Goal: Task Accomplishment & Management: Complete application form

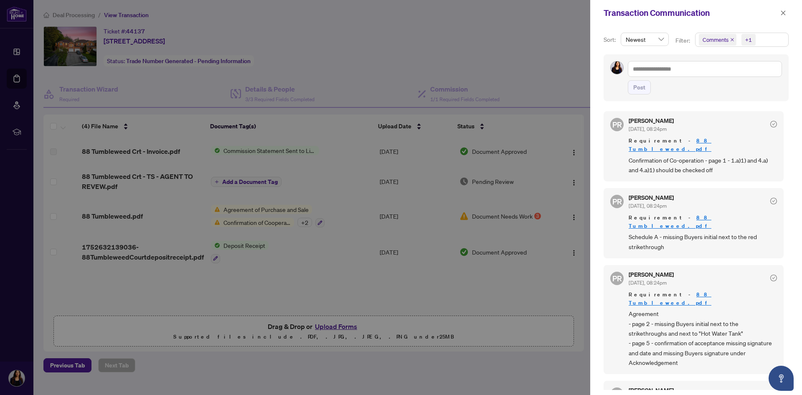
scroll to position [209, 0]
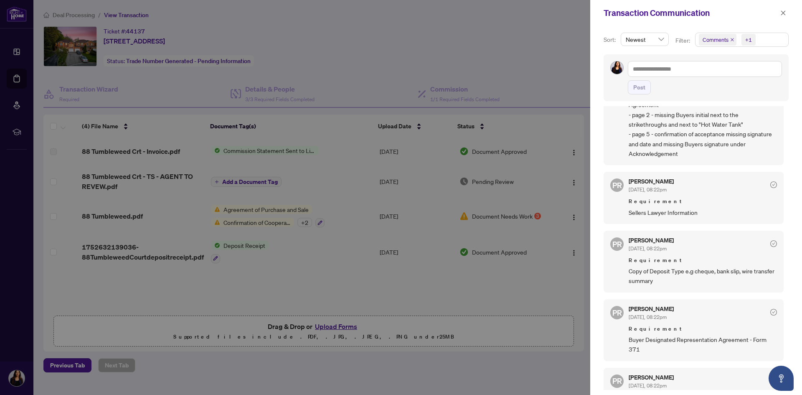
click at [377, 274] on div at bounding box center [401, 197] width 802 height 395
click at [787, 8] on button "button" at bounding box center [783, 13] width 11 height 10
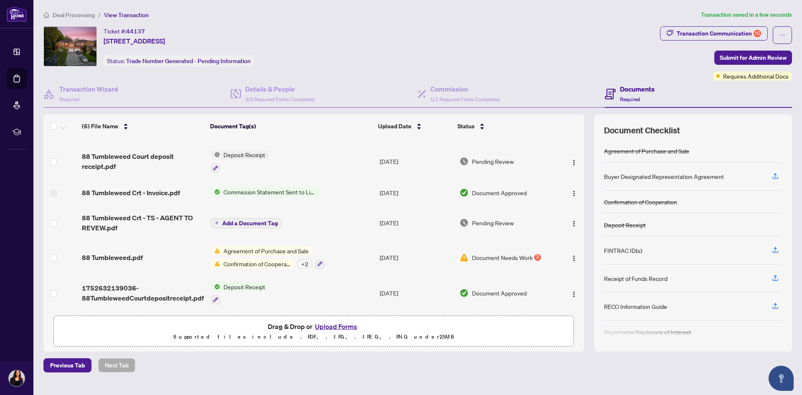
scroll to position [0, 0]
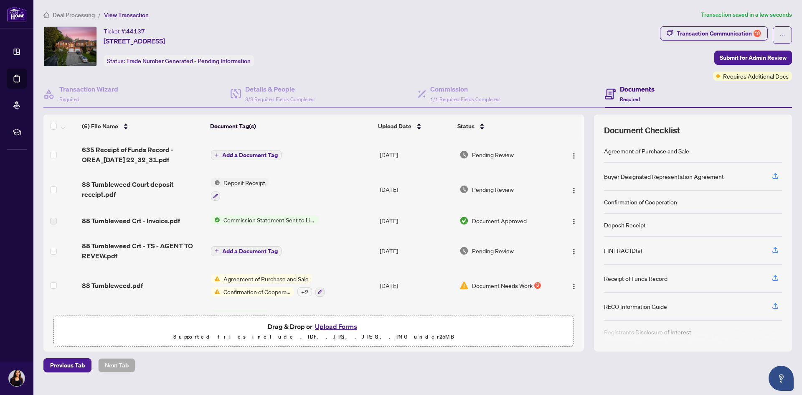
click at [247, 154] on span "Add a Document Tag" at bounding box center [250, 155] width 56 height 6
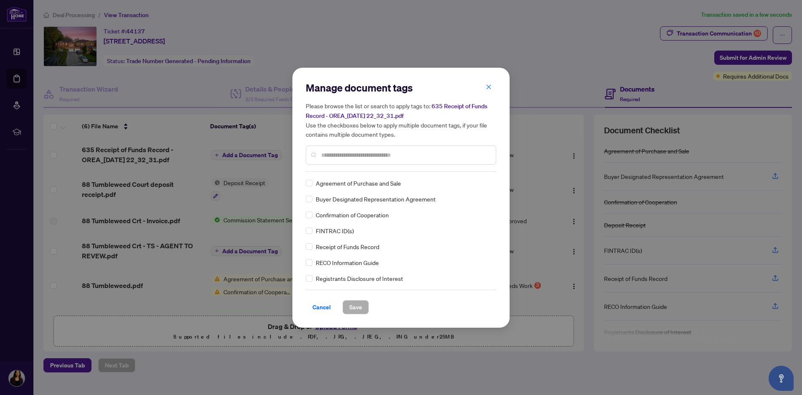
click at [341, 158] on input "text" at bounding box center [405, 154] width 168 height 9
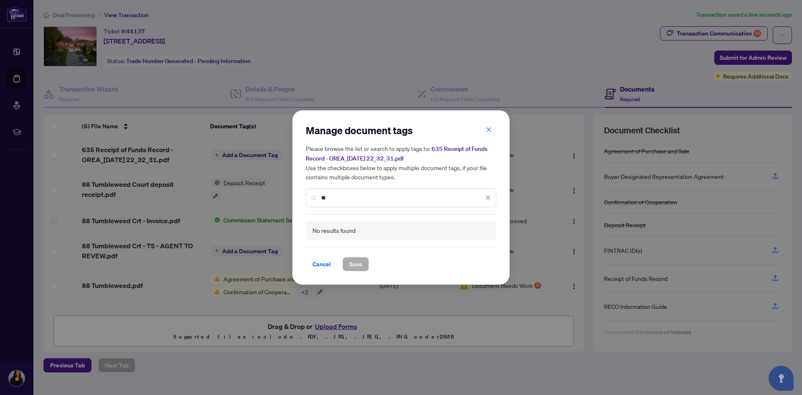
type input "*"
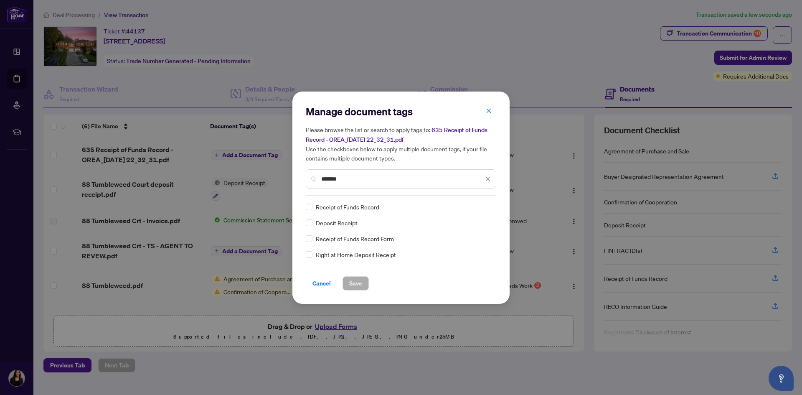
type input "*******"
click at [356, 285] on span "Save" at bounding box center [355, 283] width 13 height 13
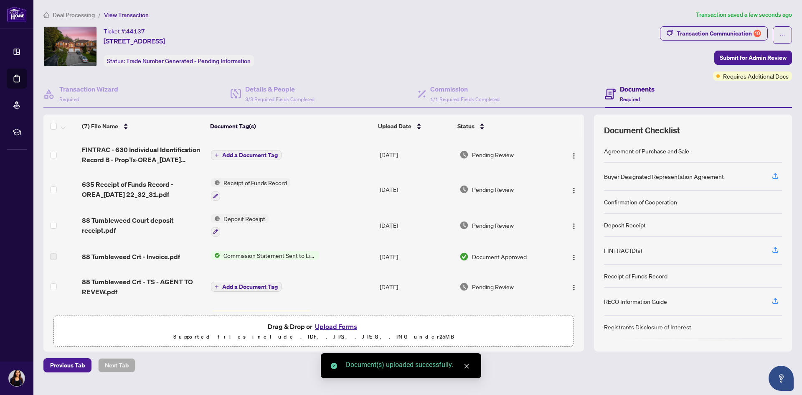
click at [232, 152] on span "Add a Document Tag" at bounding box center [250, 155] width 56 height 6
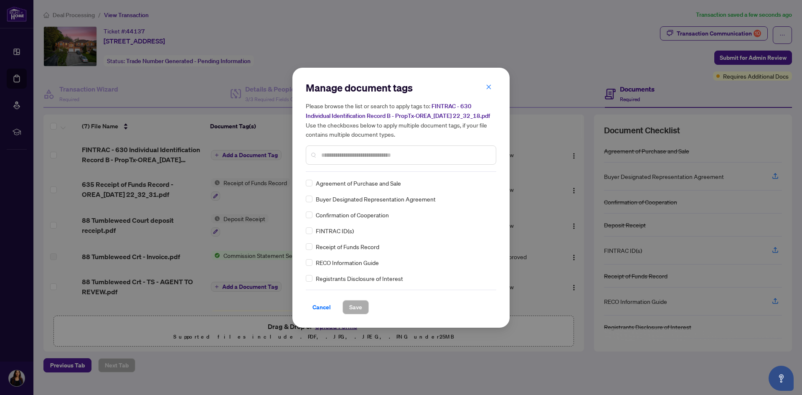
click at [323, 159] on input "text" at bounding box center [405, 154] width 168 height 9
type input "*"
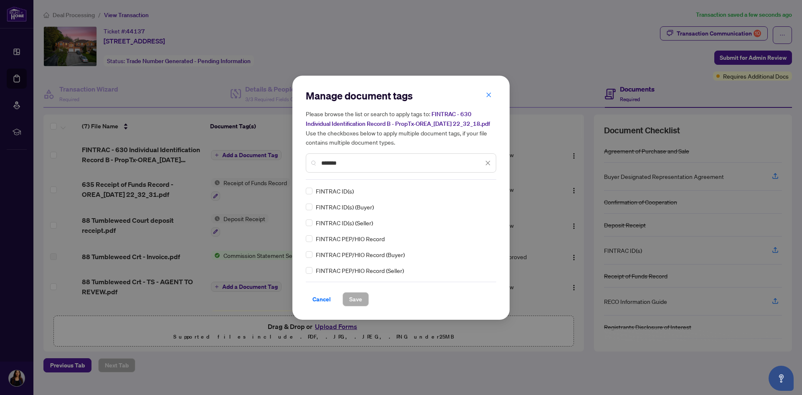
type input "*******"
click at [354, 301] on span "Save" at bounding box center [355, 299] width 13 height 13
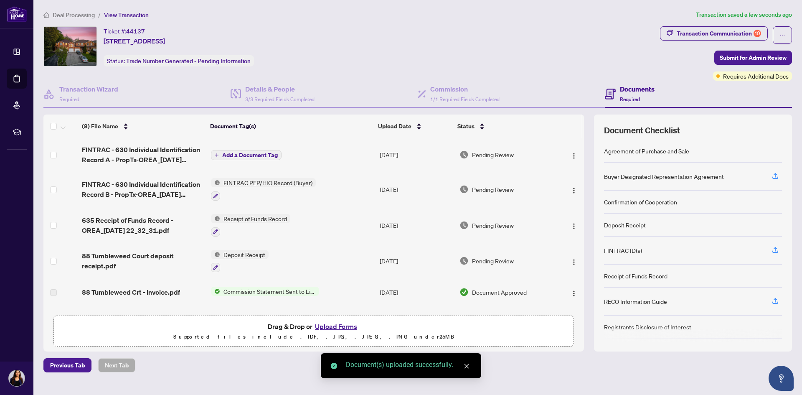
click at [257, 157] on span "Add a Document Tag" at bounding box center [250, 155] width 56 height 6
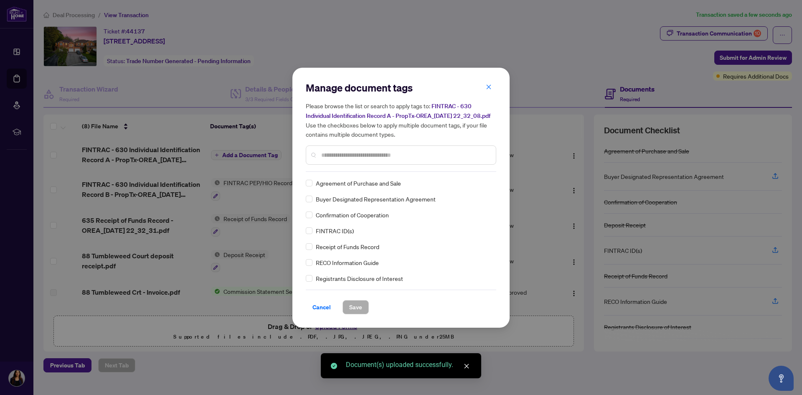
click at [388, 172] on div "Manage document tags Please browse the list or search to apply tags to: FINTRAC…" at bounding box center [401, 126] width 191 height 91
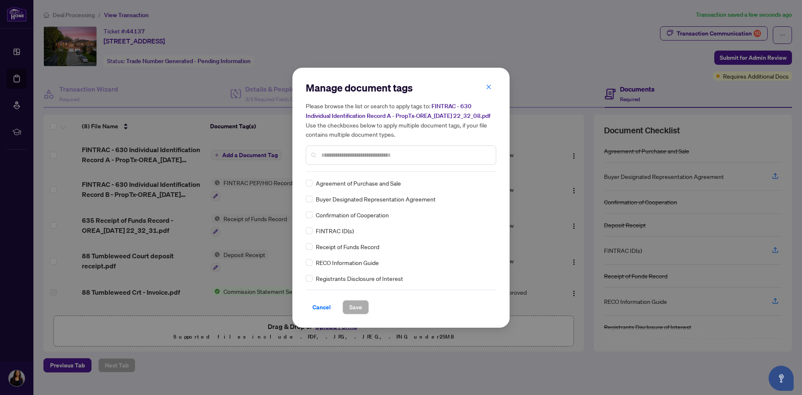
click at [392, 160] on input "text" at bounding box center [405, 154] width 168 height 9
type input "*******"
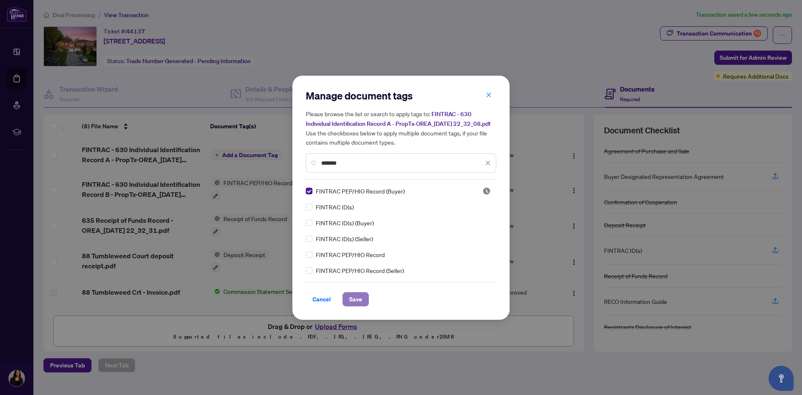
click at [361, 299] on span "Save" at bounding box center [355, 299] width 13 height 13
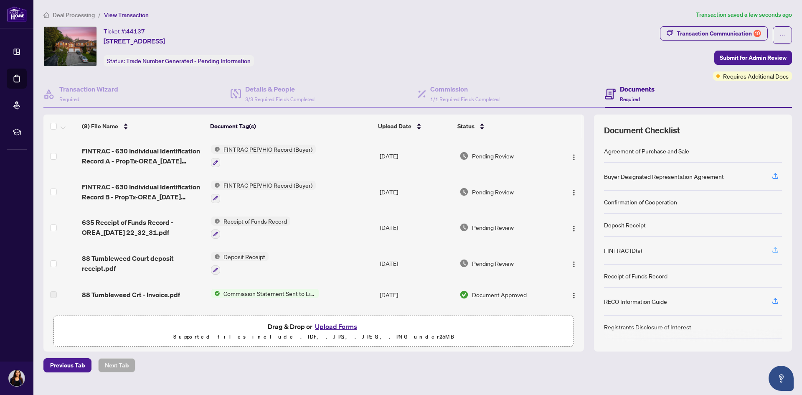
click at [773, 249] on icon "button" at bounding box center [776, 250] width 8 height 8
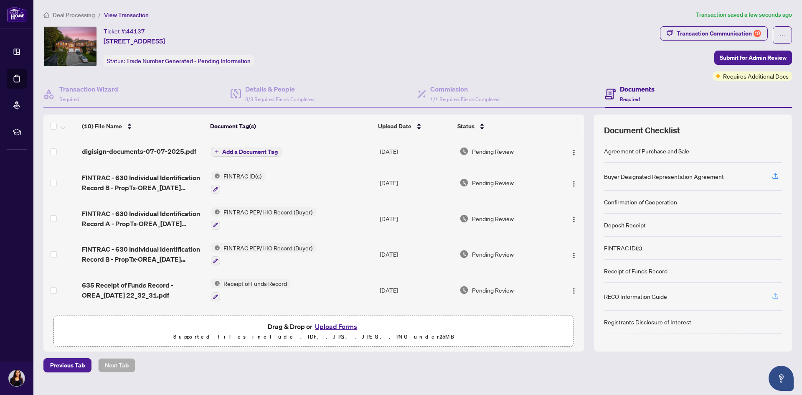
click at [775, 296] on icon "button" at bounding box center [776, 296] width 8 height 8
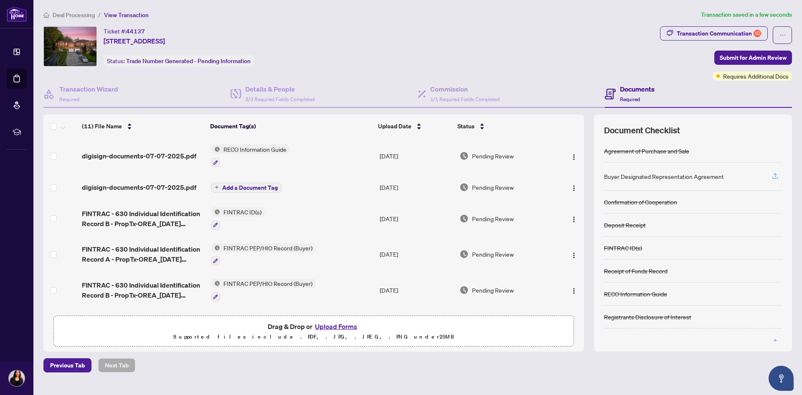
click at [775, 174] on icon "button" at bounding box center [776, 176] width 8 height 8
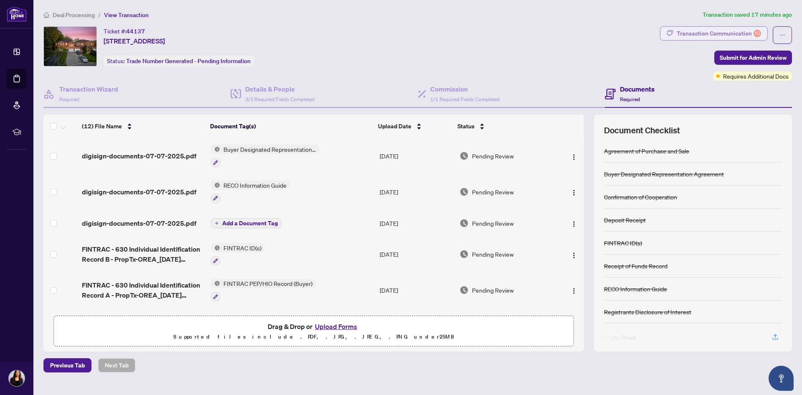
click at [720, 32] on div "Transaction Communication 10" at bounding box center [719, 33] width 84 height 13
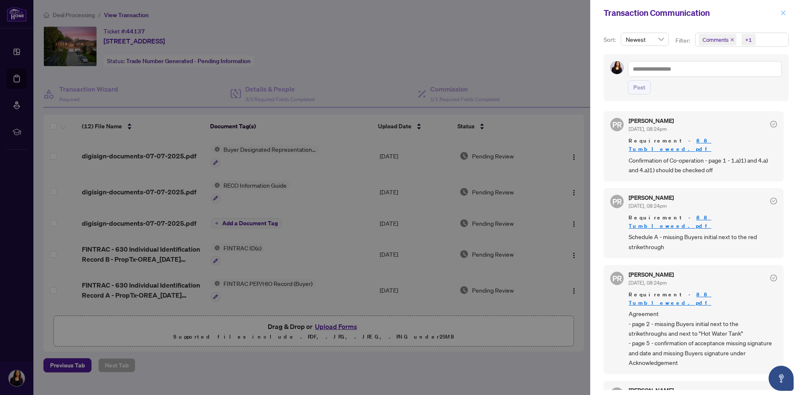
click at [781, 11] on icon "close" at bounding box center [784, 13] width 6 height 6
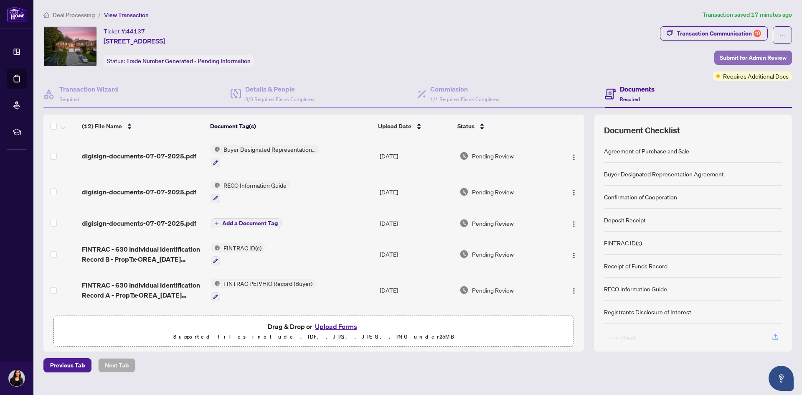
click at [749, 61] on span "Submit for Admin Review" at bounding box center [753, 57] width 67 height 13
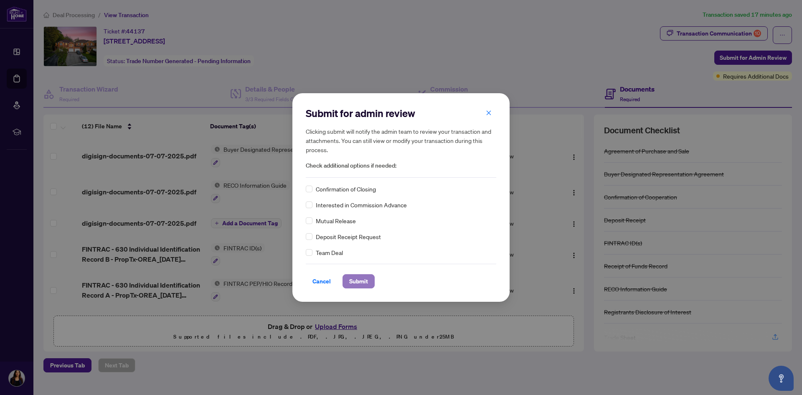
click at [362, 279] on span "Submit" at bounding box center [358, 281] width 19 height 13
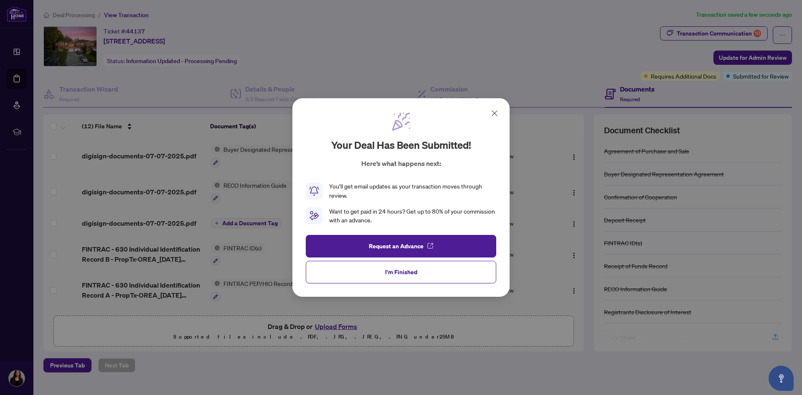
click at [494, 111] on icon at bounding box center [495, 113] width 10 height 10
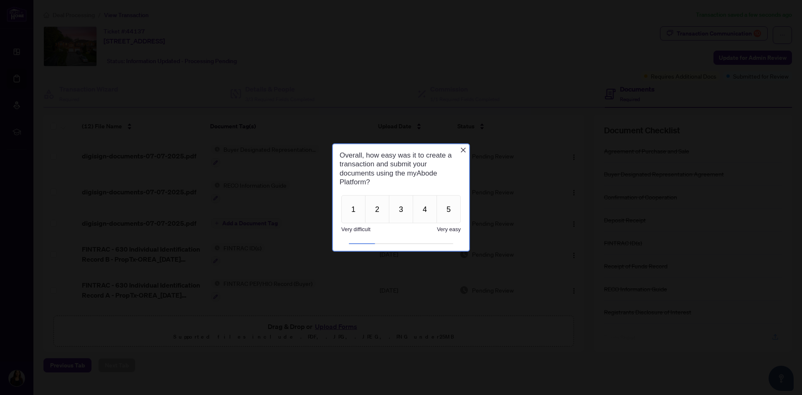
click at [462, 150] on icon "Close button" at bounding box center [463, 150] width 7 height 7
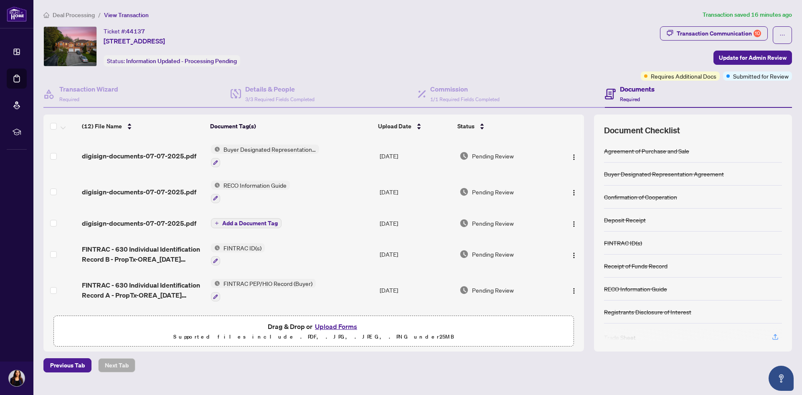
click at [565, 61] on div "Ticket #: 44137 [STREET_ADDRESS][PERSON_NAME] Status: Information Updated - Pro…" at bounding box center [340, 46] width 594 height 40
